Goal: Task Accomplishment & Management: Manage account settings

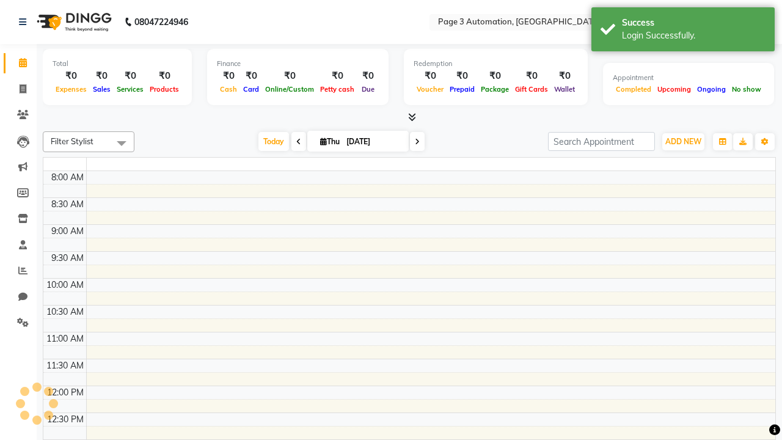
select select "en"
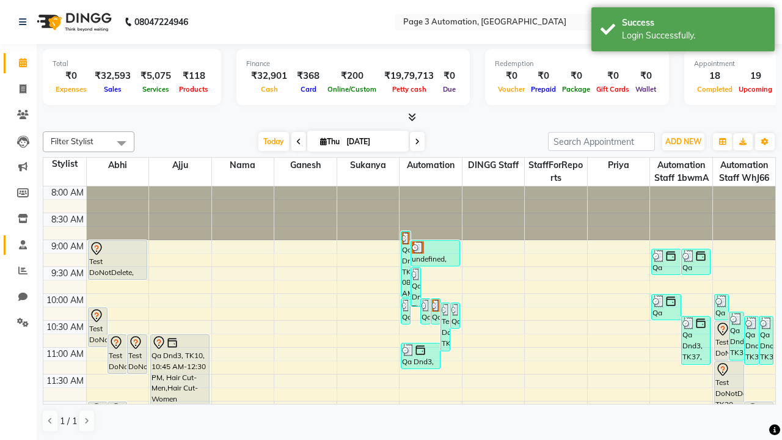
click at [18, 244] on span at bounding box center [22, 245] width 21 height 14
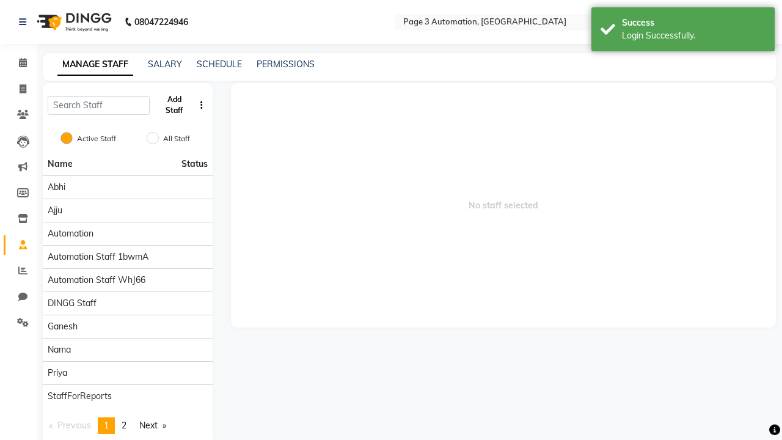
click at [174, 105] on button "Add Staff" at bounding box center [175, 105] width 40 height 32
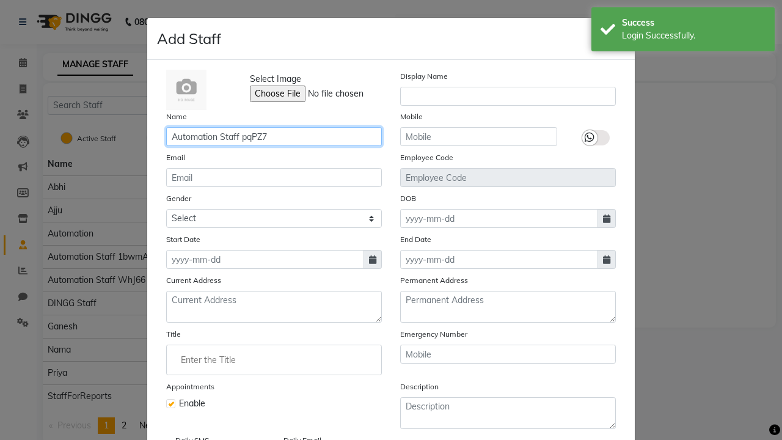
type input "Automation Staff pqPZ7"
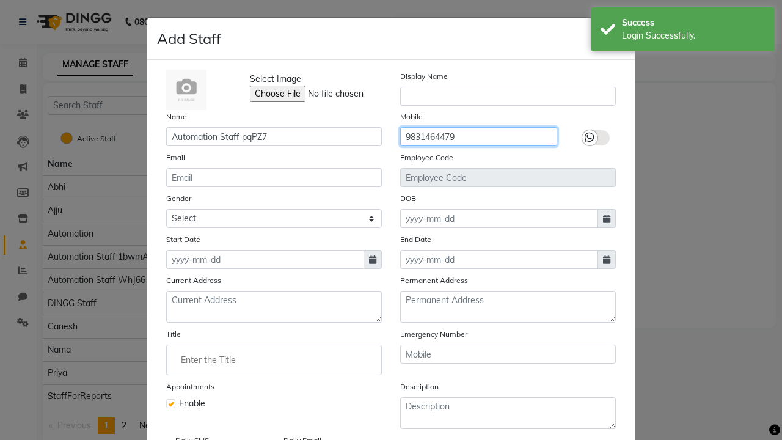
type input "9831464479"
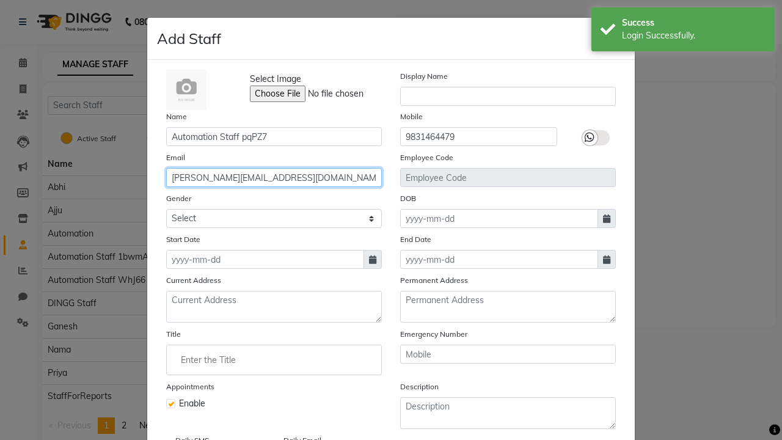
type input "[PERSON_NAME][EMAIL_ADDRESS][DOMAIN_NAME]"
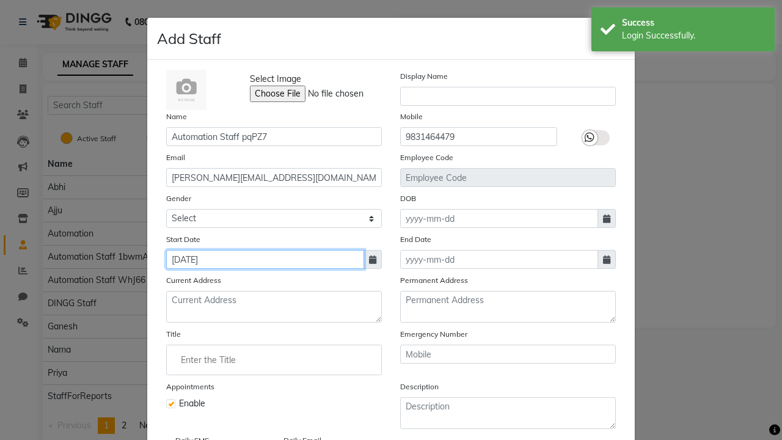
type input "[DATE]"
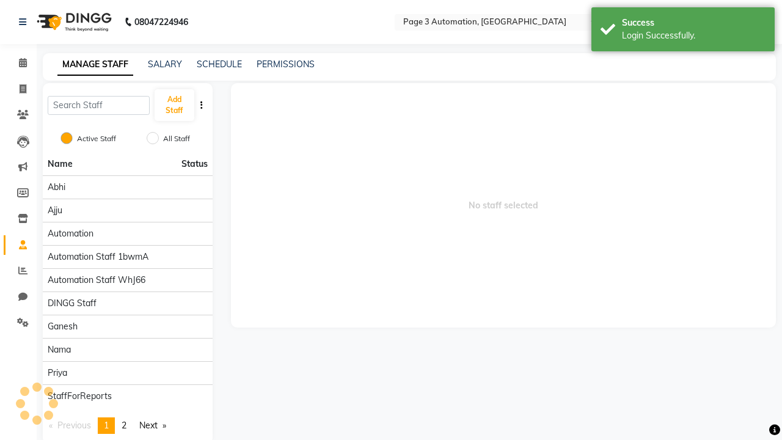
checkbox input "false"
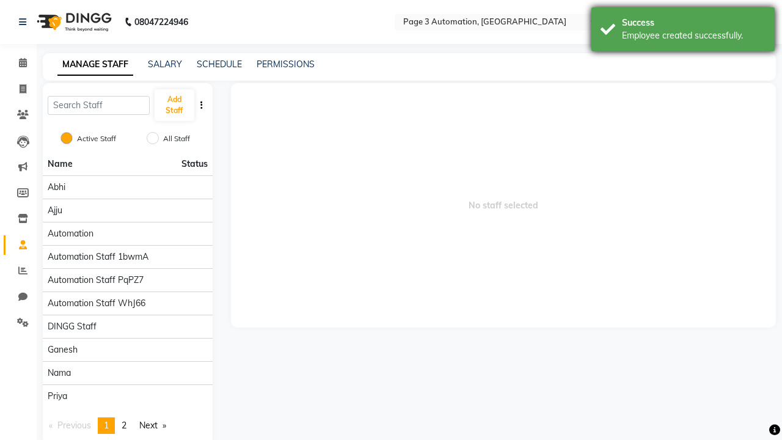
click at [683, 31] on div "Employee created successfully." at bounding box center [694, 35] width 144 height 13
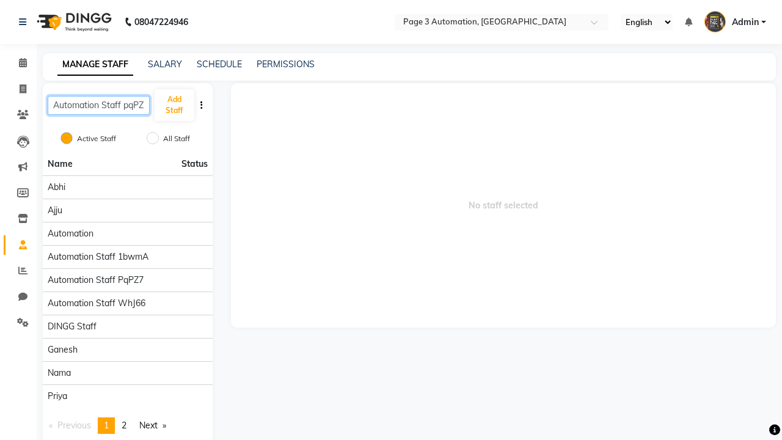
scroll to position [0, 4]
type input "Automation Staff pqPZ7"
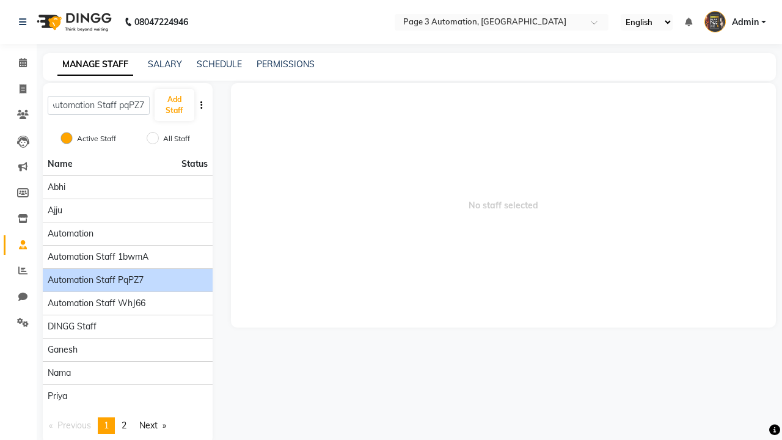
click at [127, 274] on span "Automation Staff pqPZ7" at bounding box center [96, 280] width 96 height 13
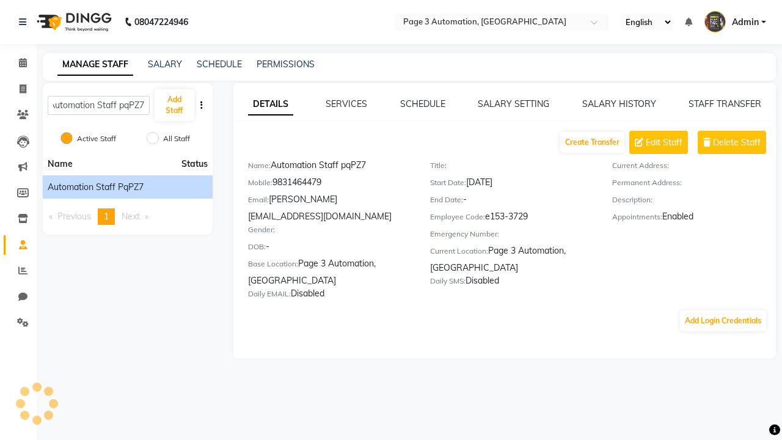
scroll to position [0, 0]
click at [346, 104] on link "SERVICES" at bounding box center [347, 103] width 42 height 11
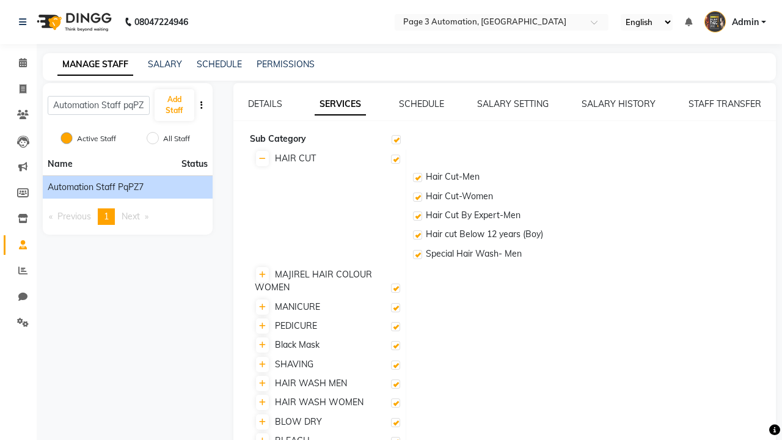
checkbox input "true"
click at [395, 159] on label at bounding box center [395, 159] width 9 height 9
click at [395, 159] on input "checkbox" at bounding box center [395, 160] width 8 height 8
checkbox input "false"
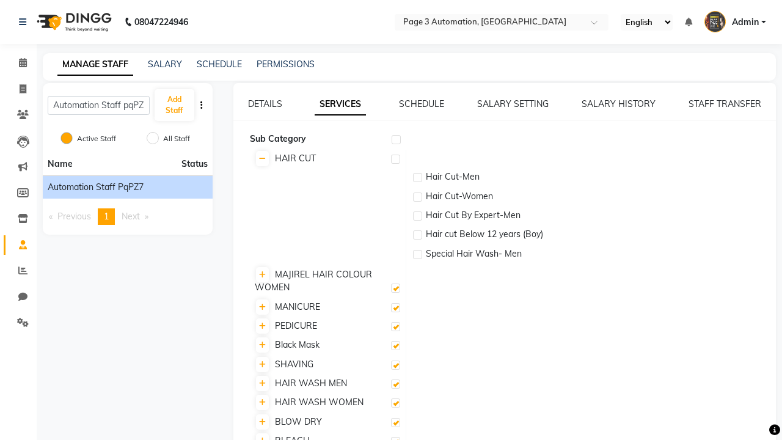
checkbox input "false"
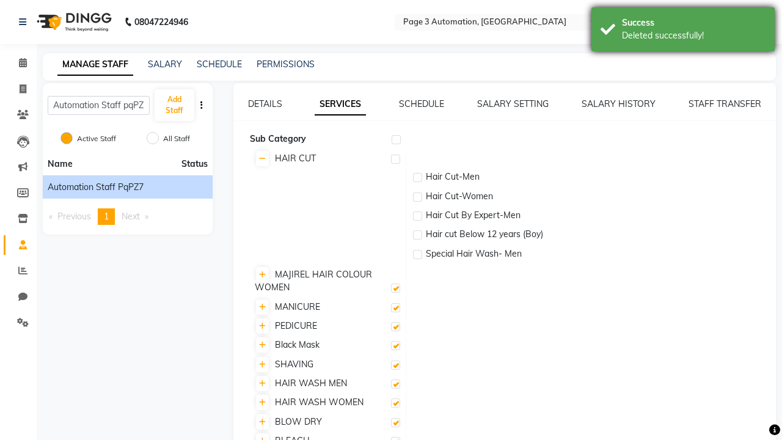
click at [683, 31] on div "Deleted successfully!" at bounding box center [694, 35] width 144 height 13
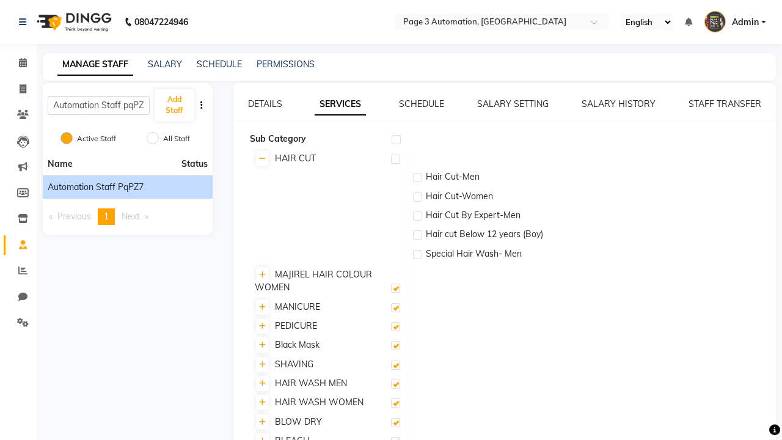
click at [395, 159] on label at bounding box center [395, 159] width 9 height 9
click at [395, 159] on input "checkbox" at bounding box center [395, 160] width 8 height 8
checkbox input "true"
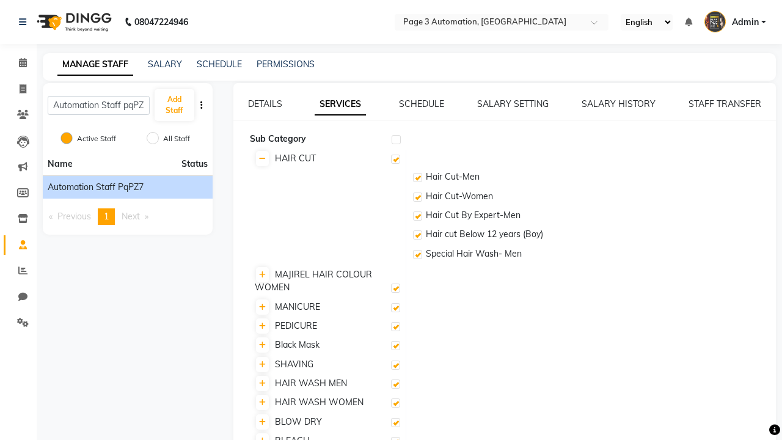
checkbox input "true"
